Goal: Check status: Check status

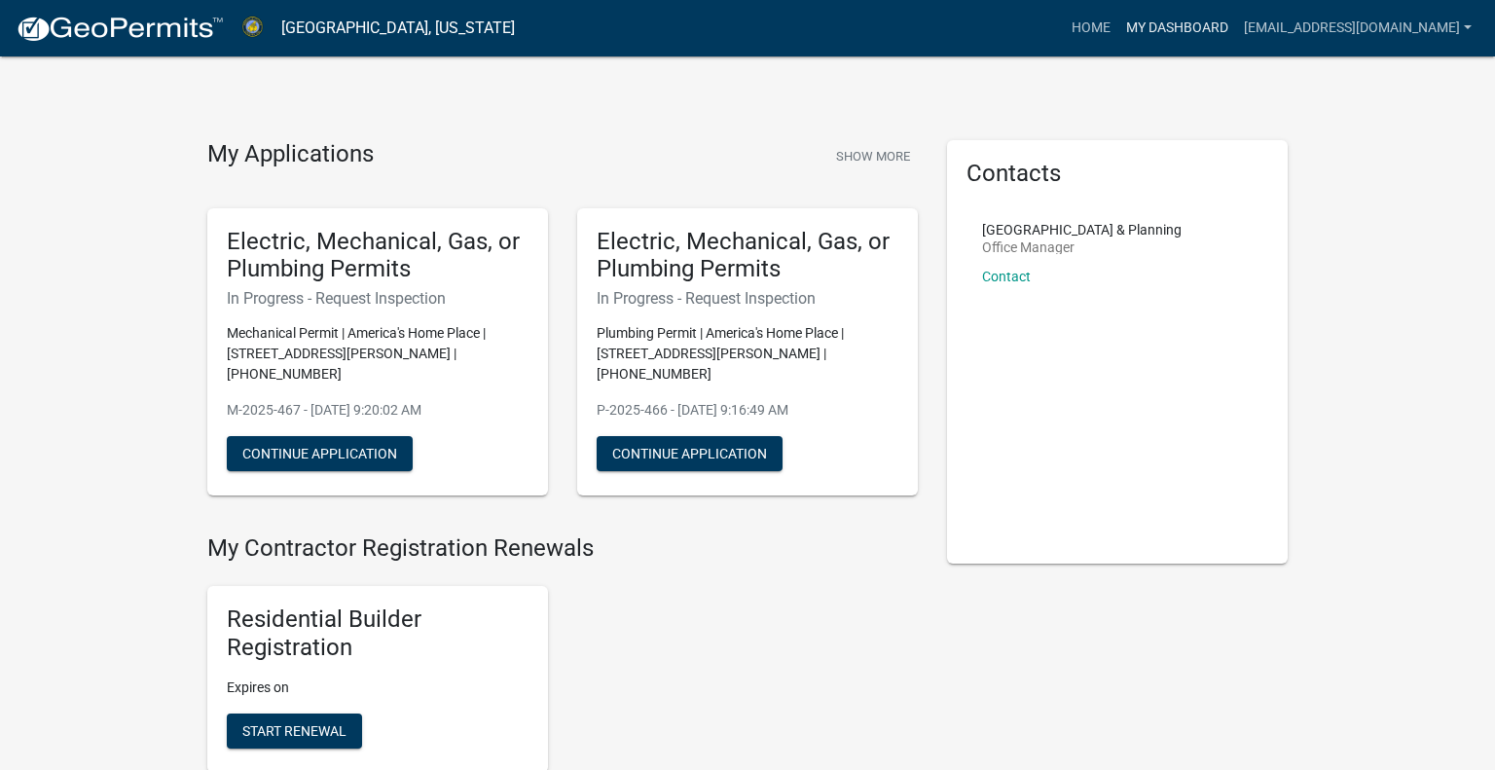
click at [1122, 13] on link "My Dashboard" at bounding box center [1177, 28] width 118 height 37
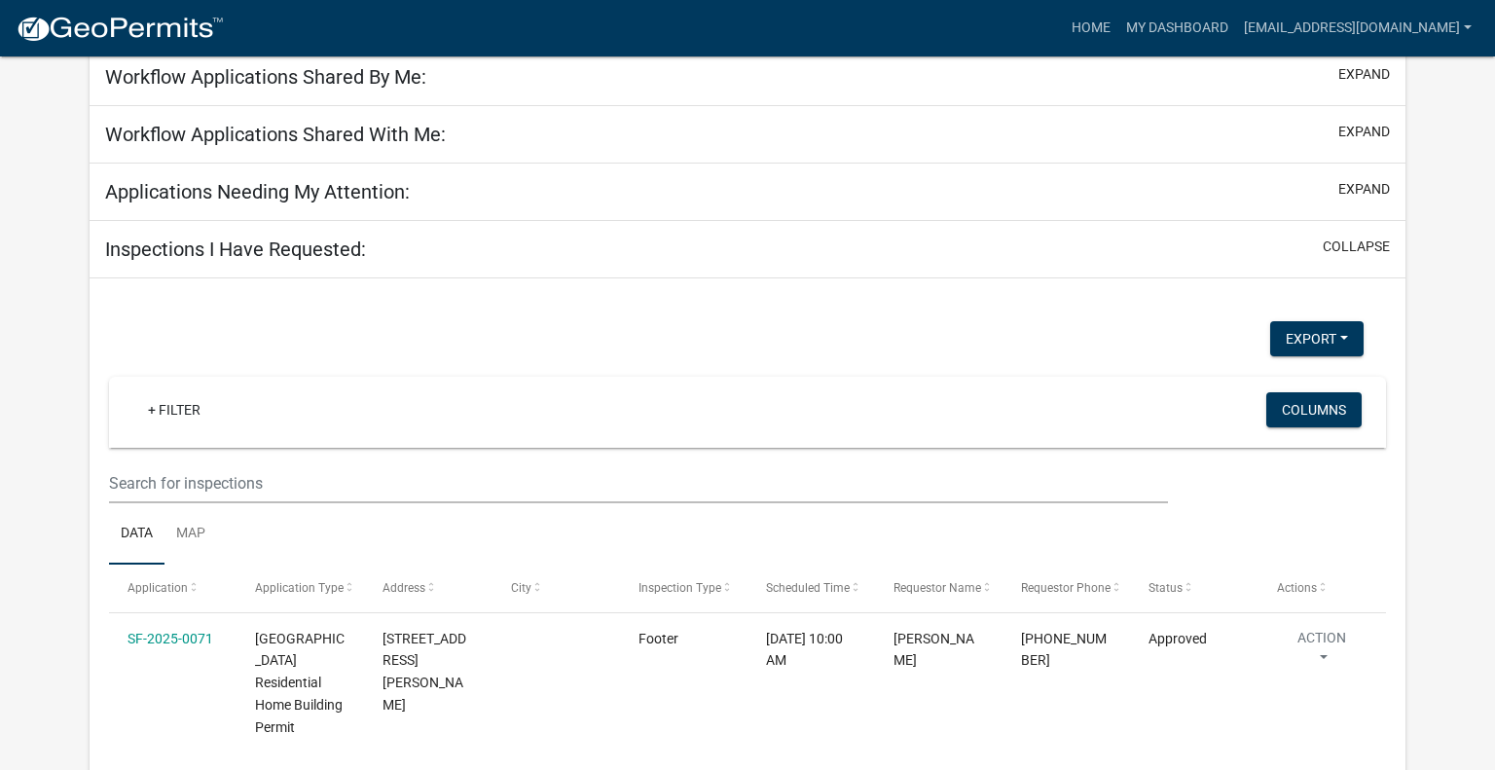
scroll to position [1884, 0]
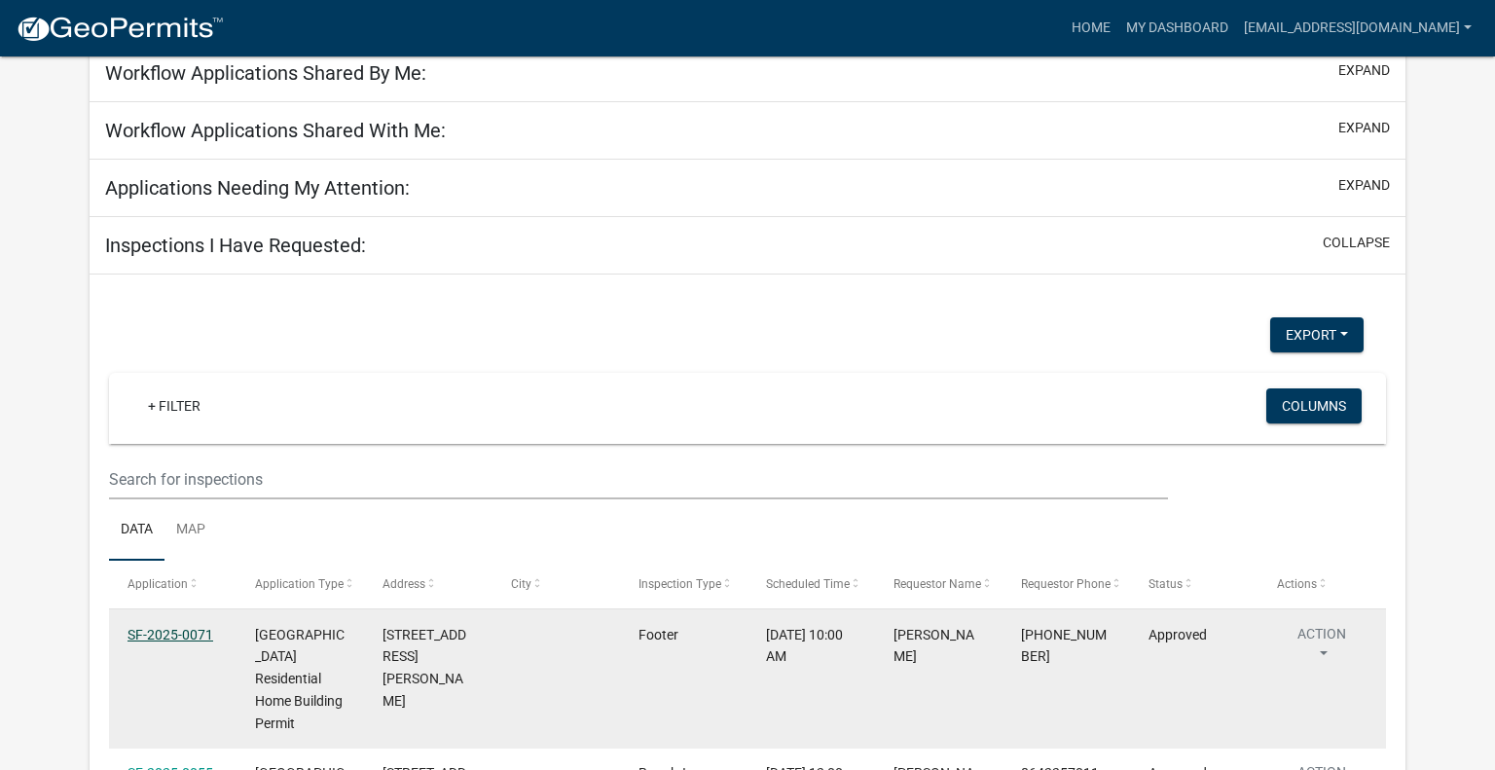
click at [164, 627] on link "SF-2025-0071" at bounding box center [170, 635] width 86 height 16
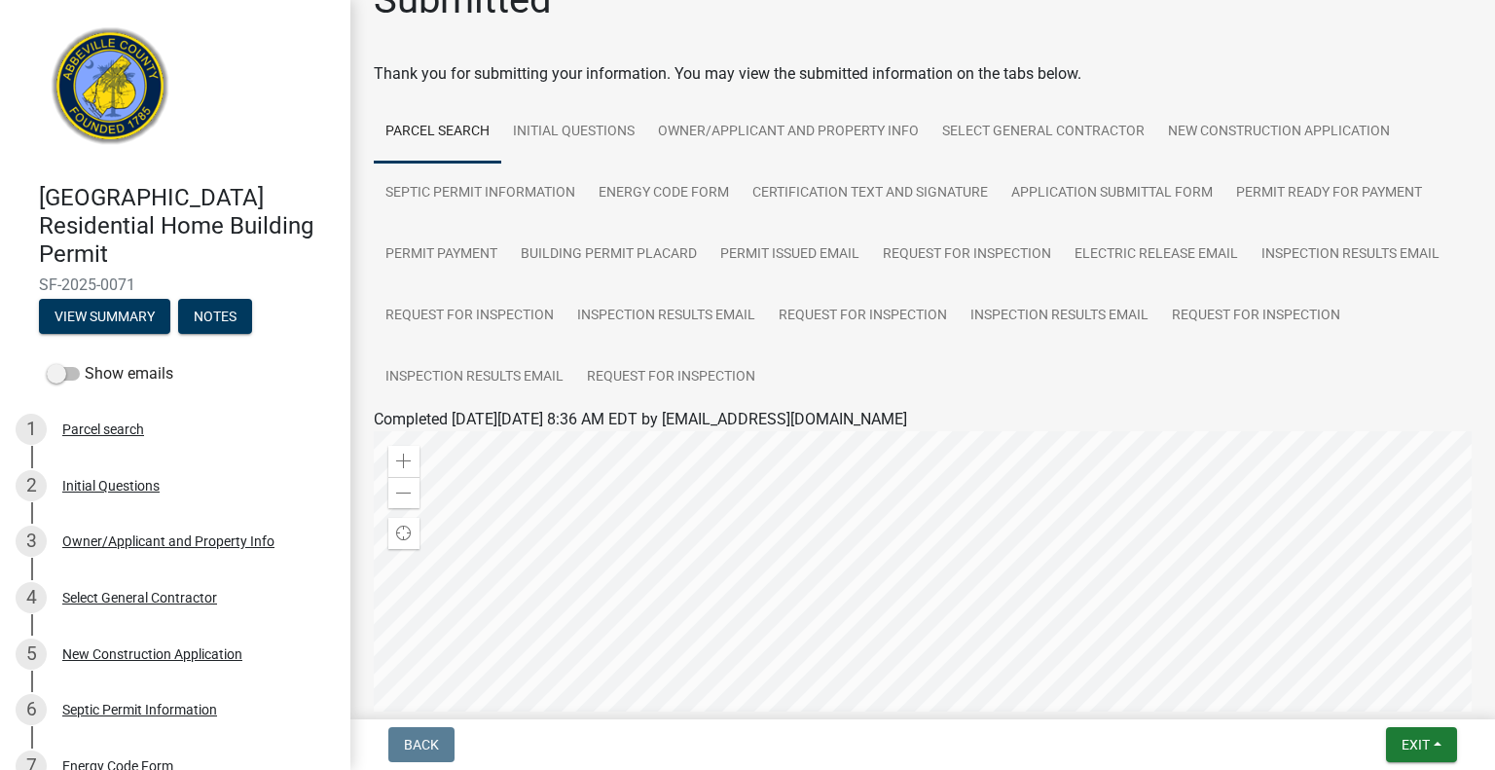
scroll to position [45, 0]
click at [725, 376] on link "Request for Inspection" at bounding box center [671, 379] width 192 height 62
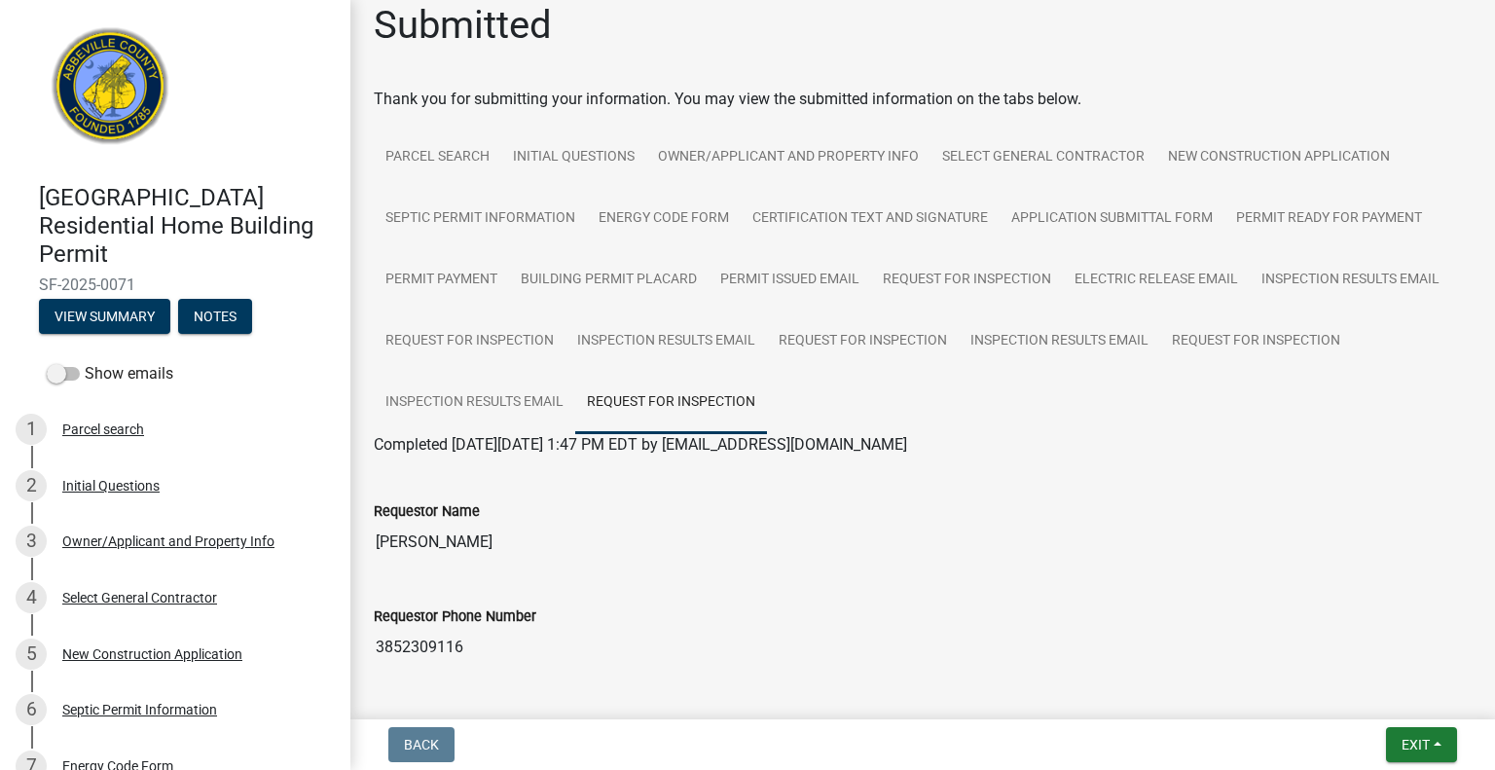
scroll to position [28, 0]
